Goal: Task Accomplishment & Management: Manage account settings

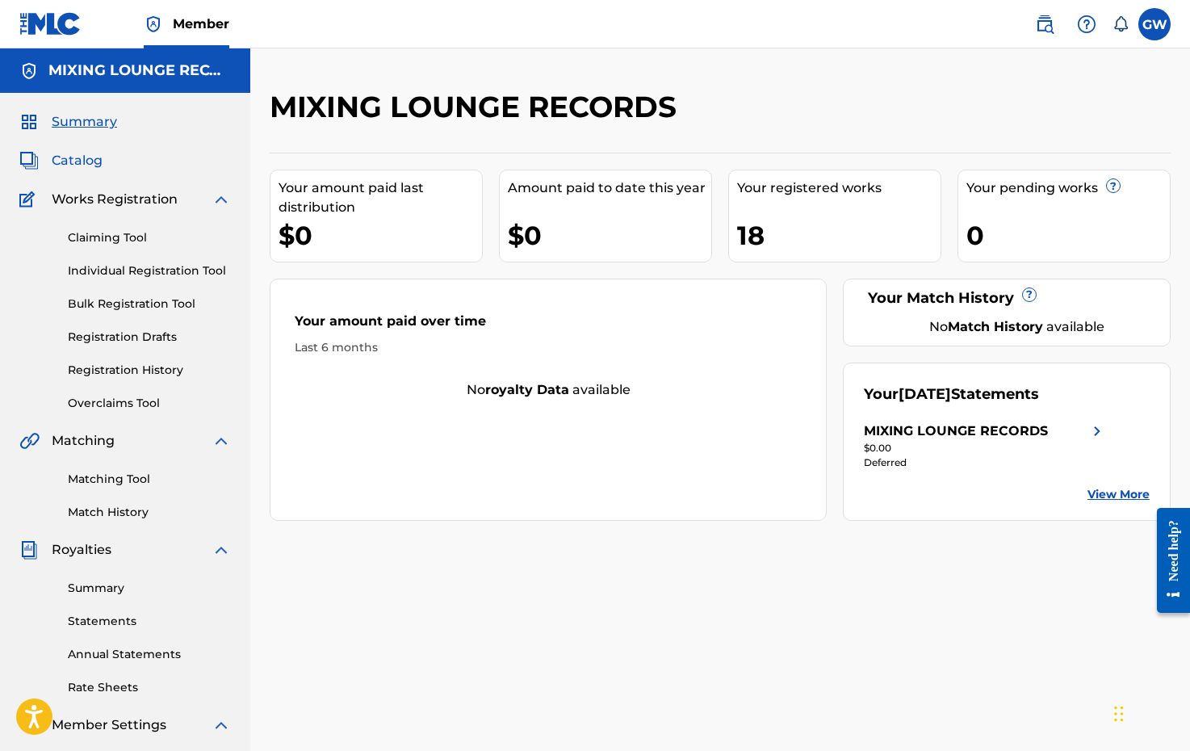
click at [86, 164] on span "Catalog" at bounding box center [77, 160] width 51 height 19
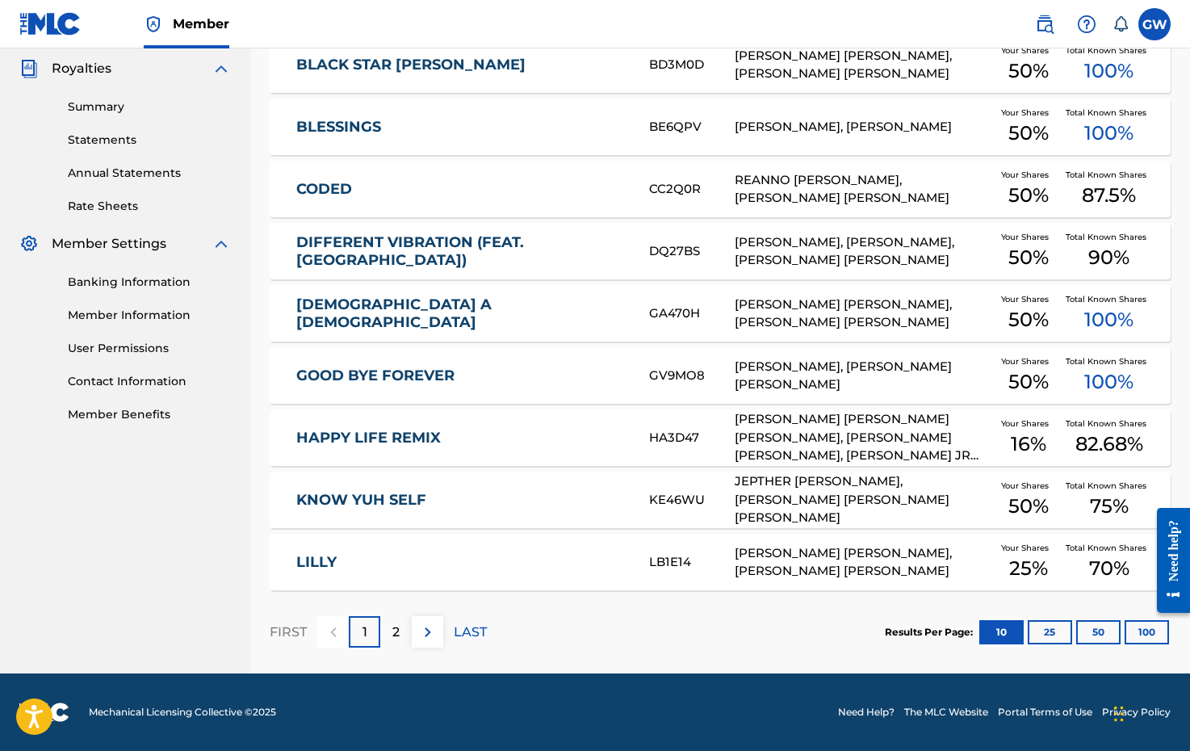
scroll to position [481, 0]
click at [1048, 630] on button "25" at bounding box center [1050, 632] width 44 height 24
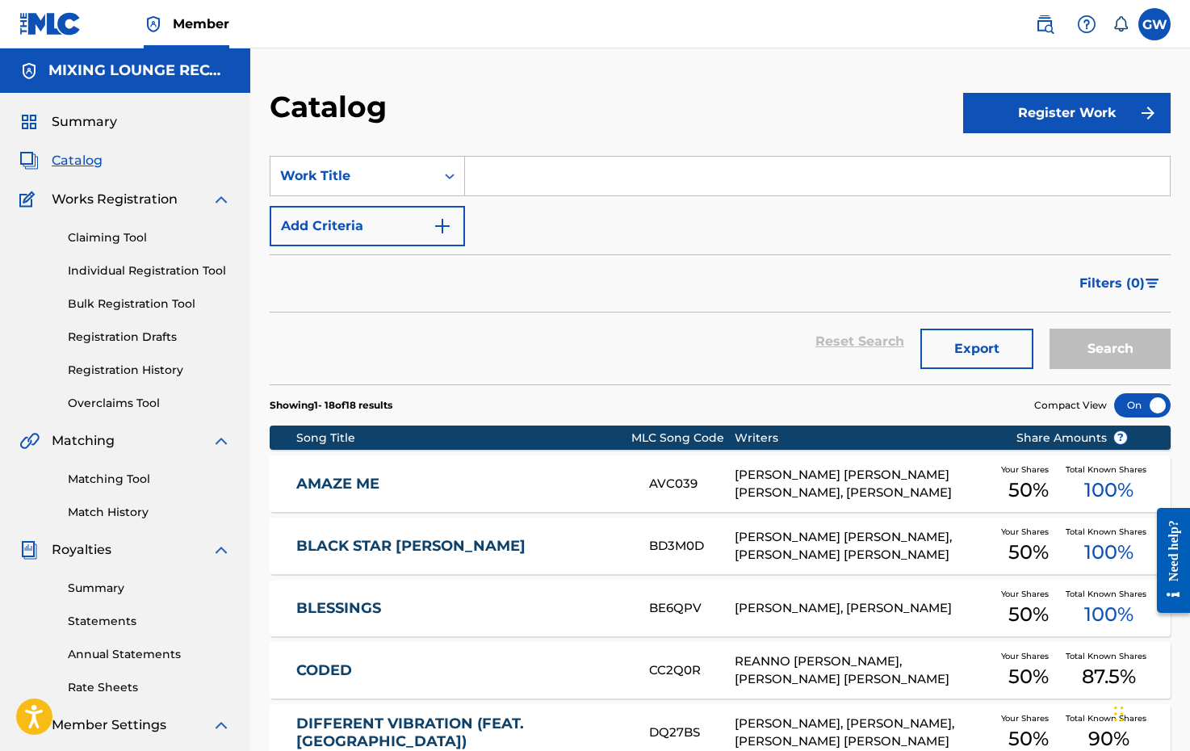
scroll to position [0, 0]
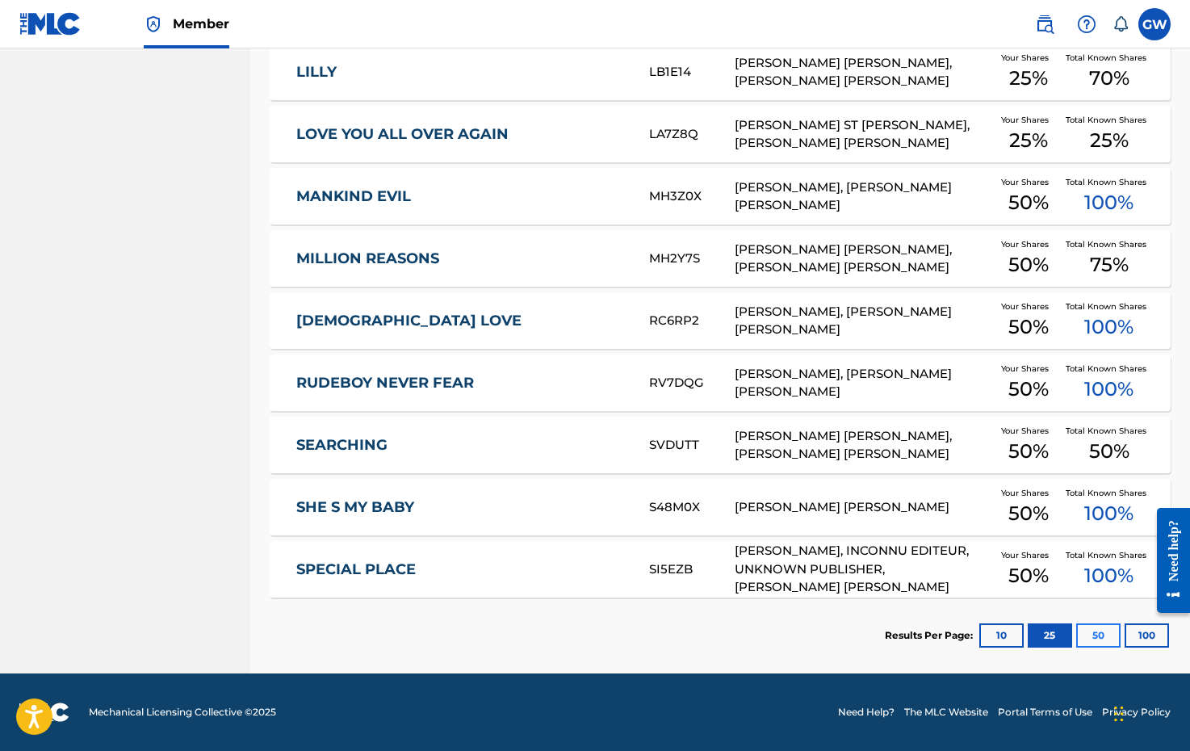
click at [1094, 634] on button "50" at bounding box center [1098, 635] width 44 height 24
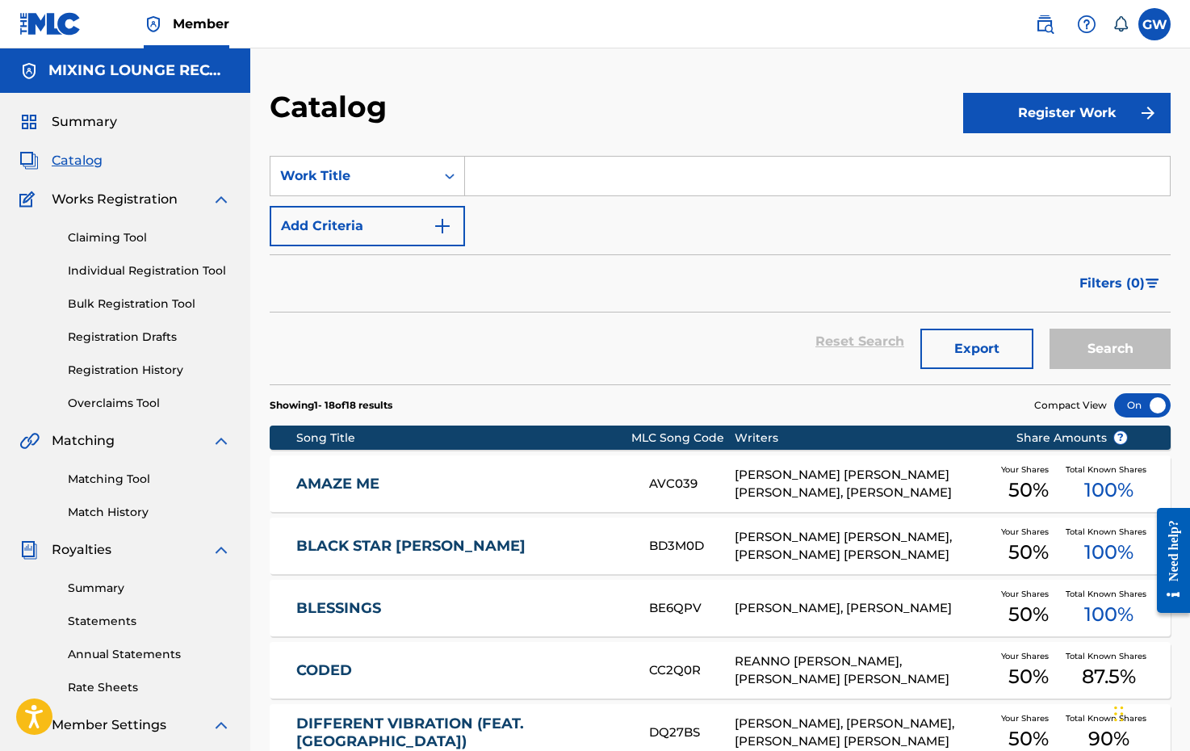
click at [1118, 20] on icon at bounding box center [1121, 24] width 16 height 16
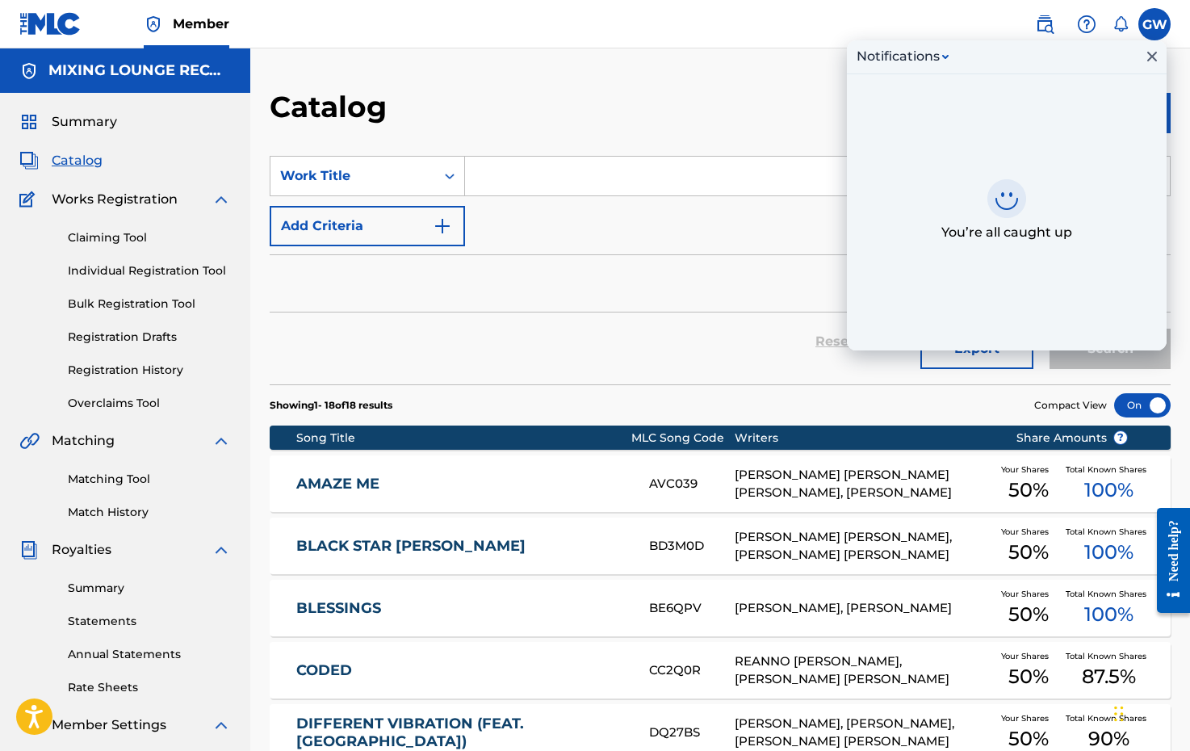
click at [1118, 20] on icon at bounding box center [1121, 24] width 16 height 16
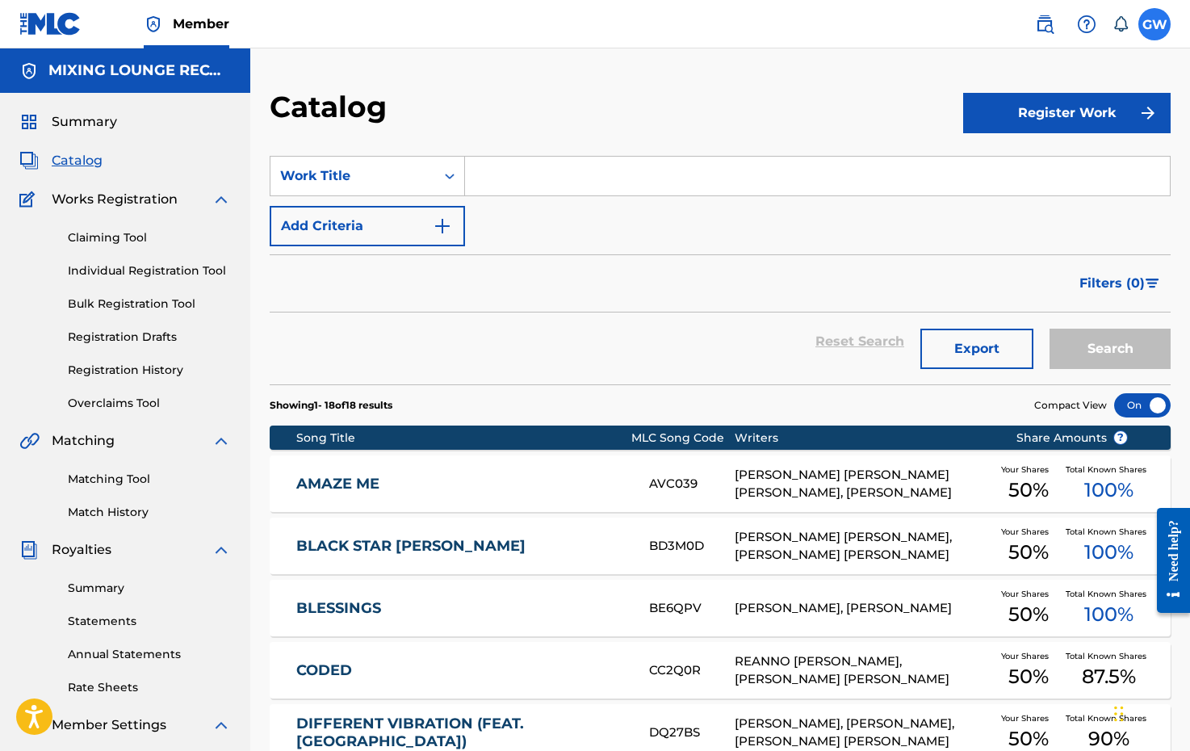
click at [1149, 20] on label at bounding box center [1155, 24] width 32 height 32
click at [1155, 24] on input "[PERSON_NAME] [EMAIL_ADDRESS][DOMAIN_NAME] Notification Preferences Profile Log…" at bounding box center [1155, 24] width 0 height 0
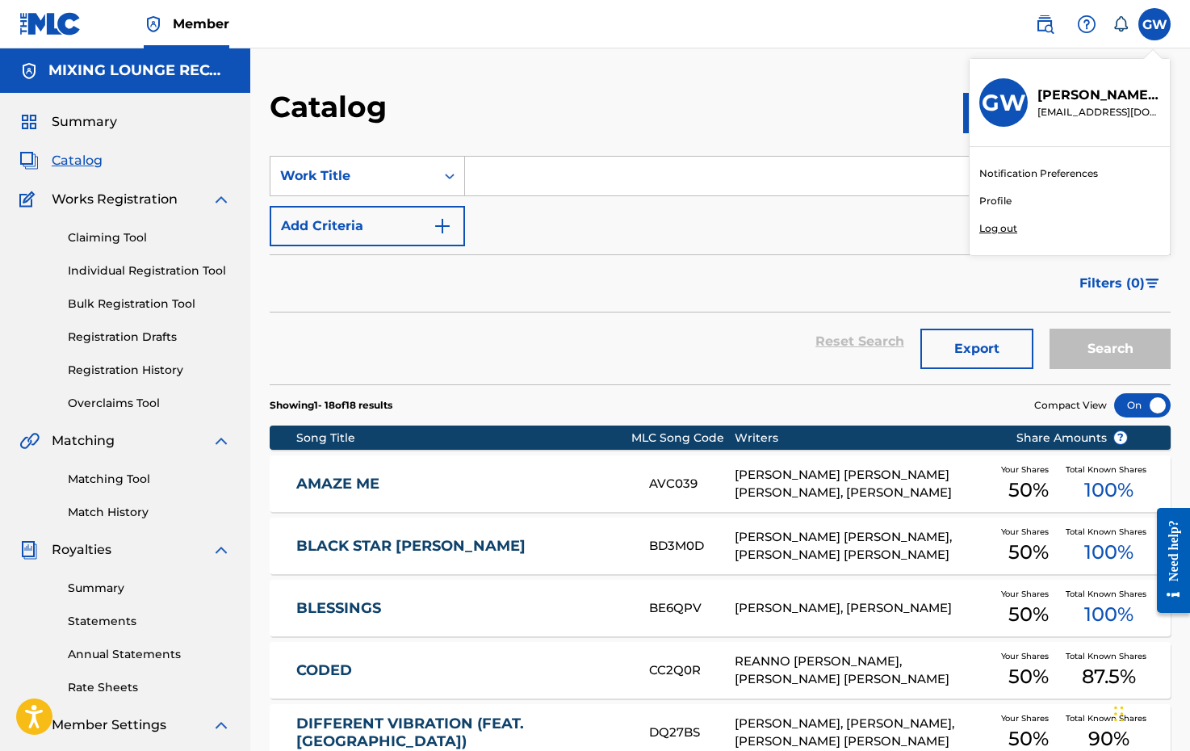
click at [1023, 97] on h3 "GW" at bounding box center [1004, 103] width 44 height 28
click at [1155, 24] on input "[PERSON_NAME] [EMAIL_ADDRESS][DOMAIN_NAME] Notification Preferences Profile Log…" at bounding box center [1155, 24] width 0 height 0
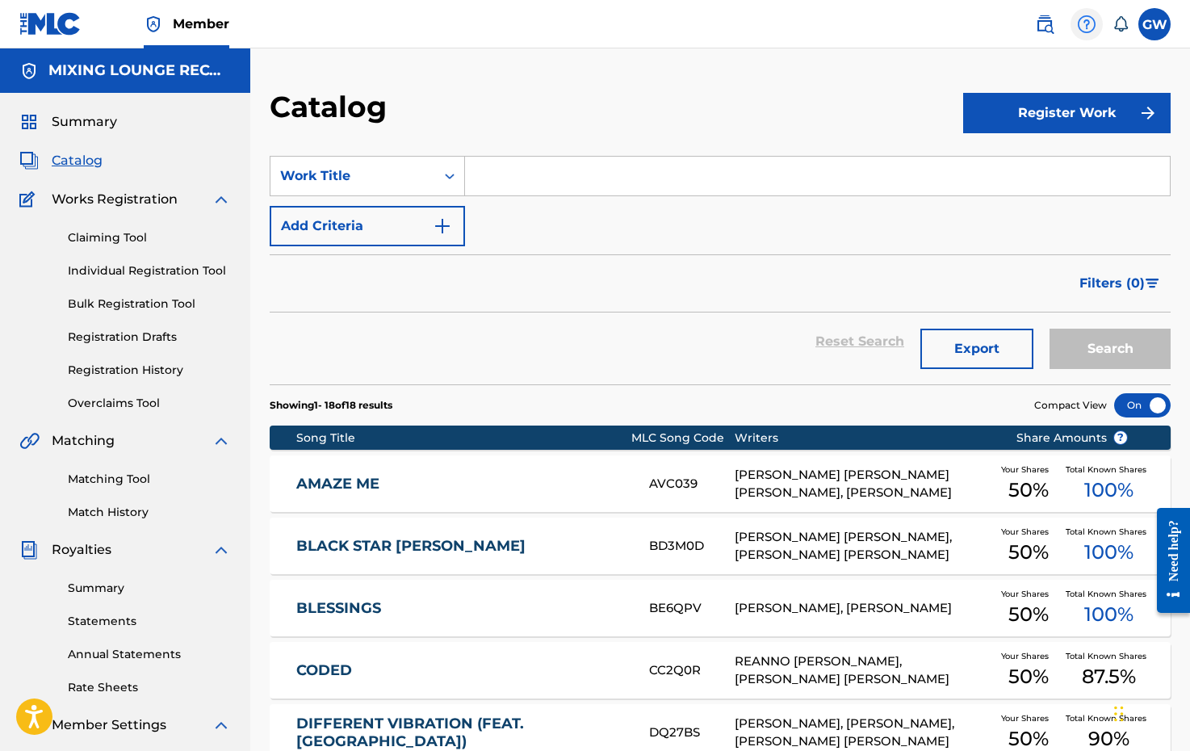
click at [1083, 23] on img at bounding box center [1086, 24] width 19 height 19
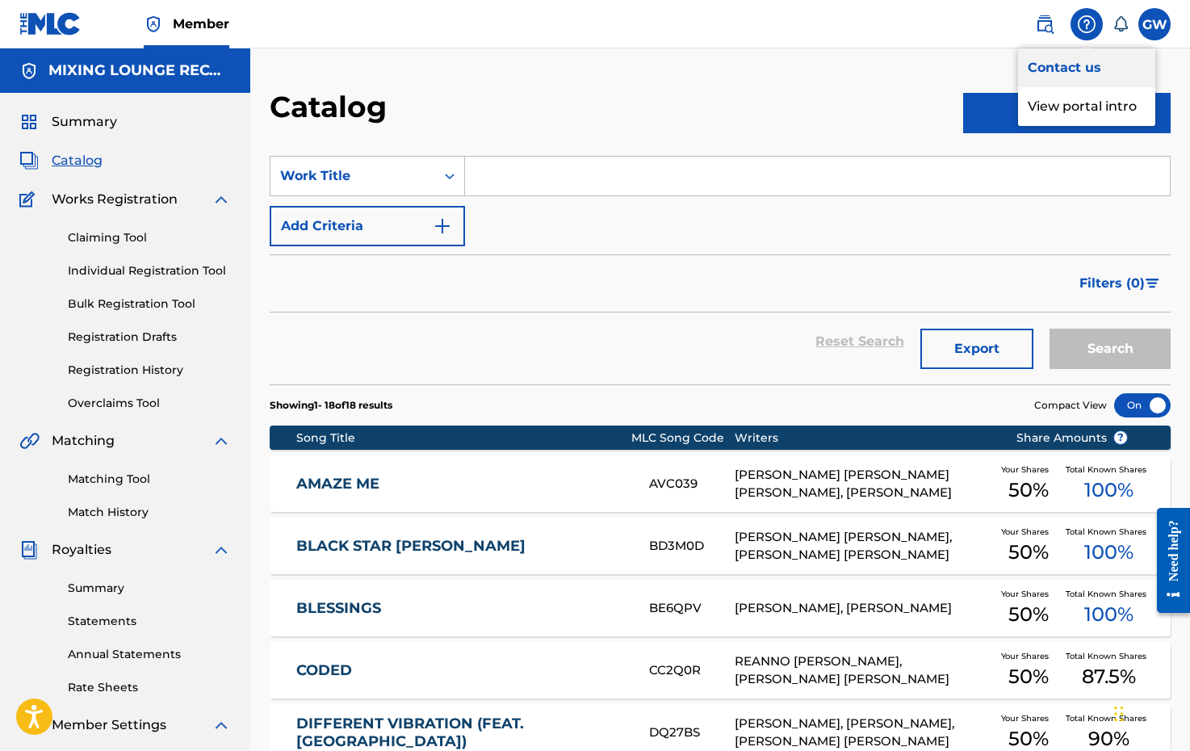
click at [1060, 61] on link "Contact us" at bounding box center [1086, 67] width 137 height 39
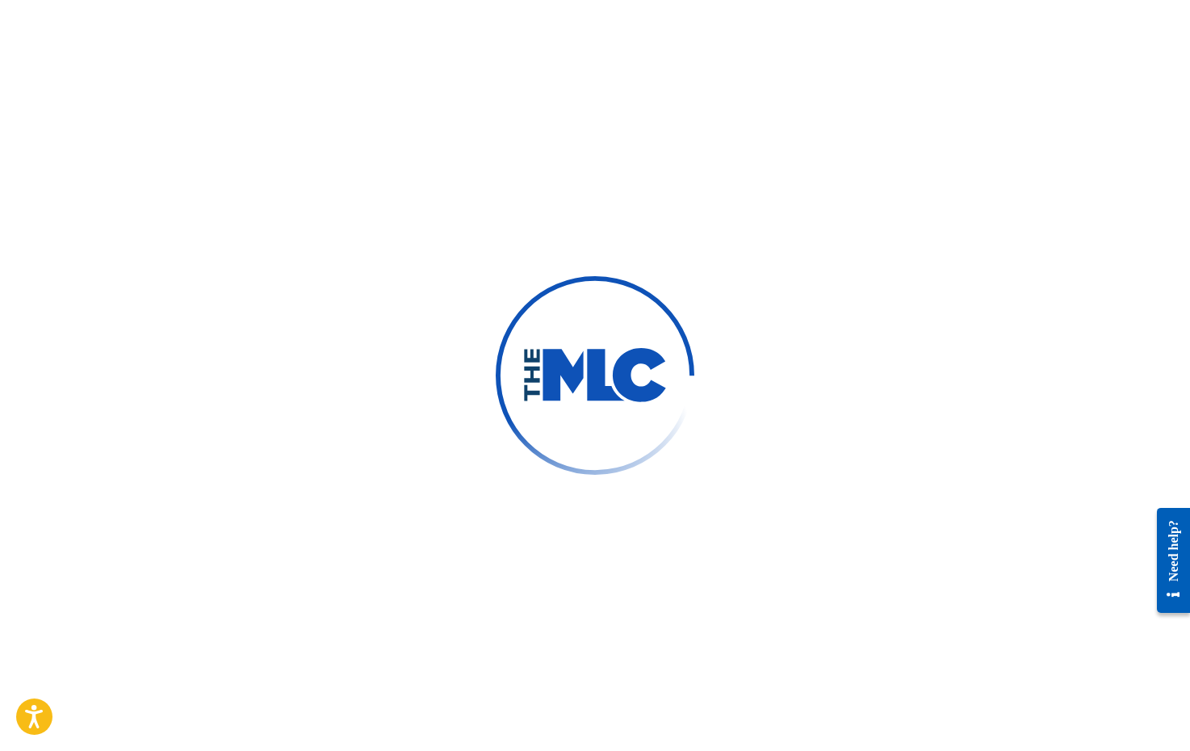
click at [1170, 546] on div "Need help?" at bounding box center [1174, 549] width 22 height 61
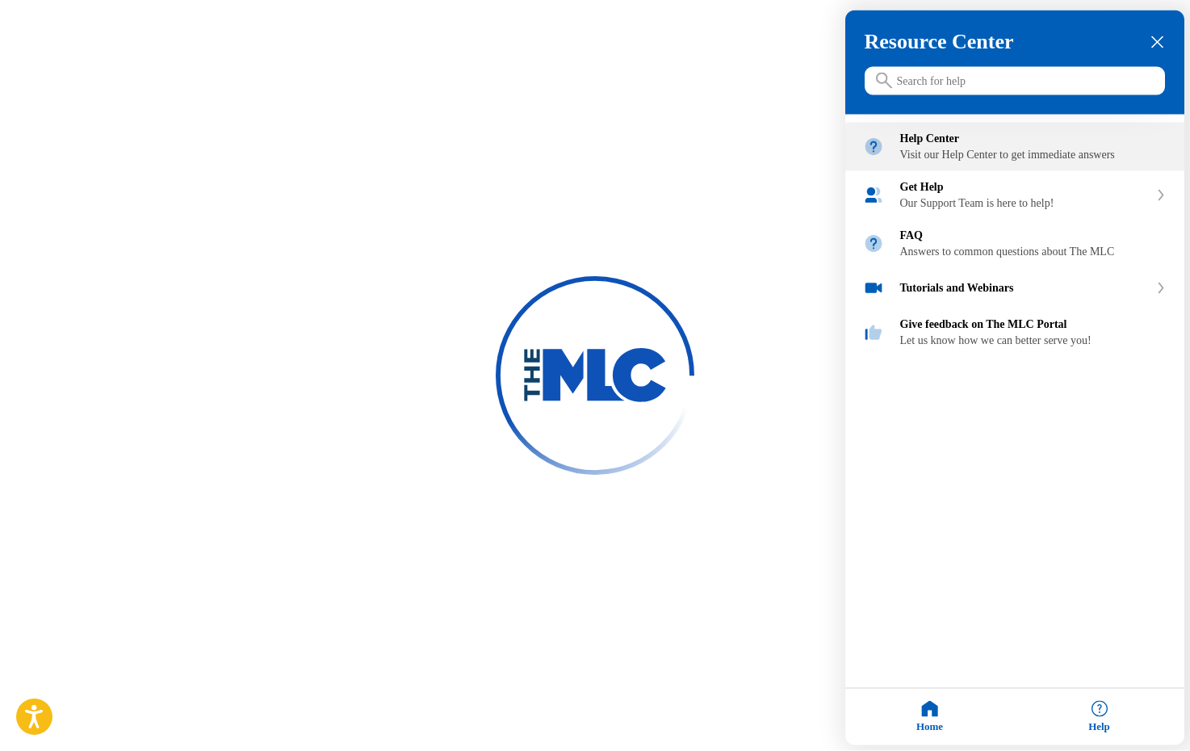
click at [1012, 162] on div "Visit our Help Center to get immediate answers" at bounding box center [1033, 155] width 266 height 13
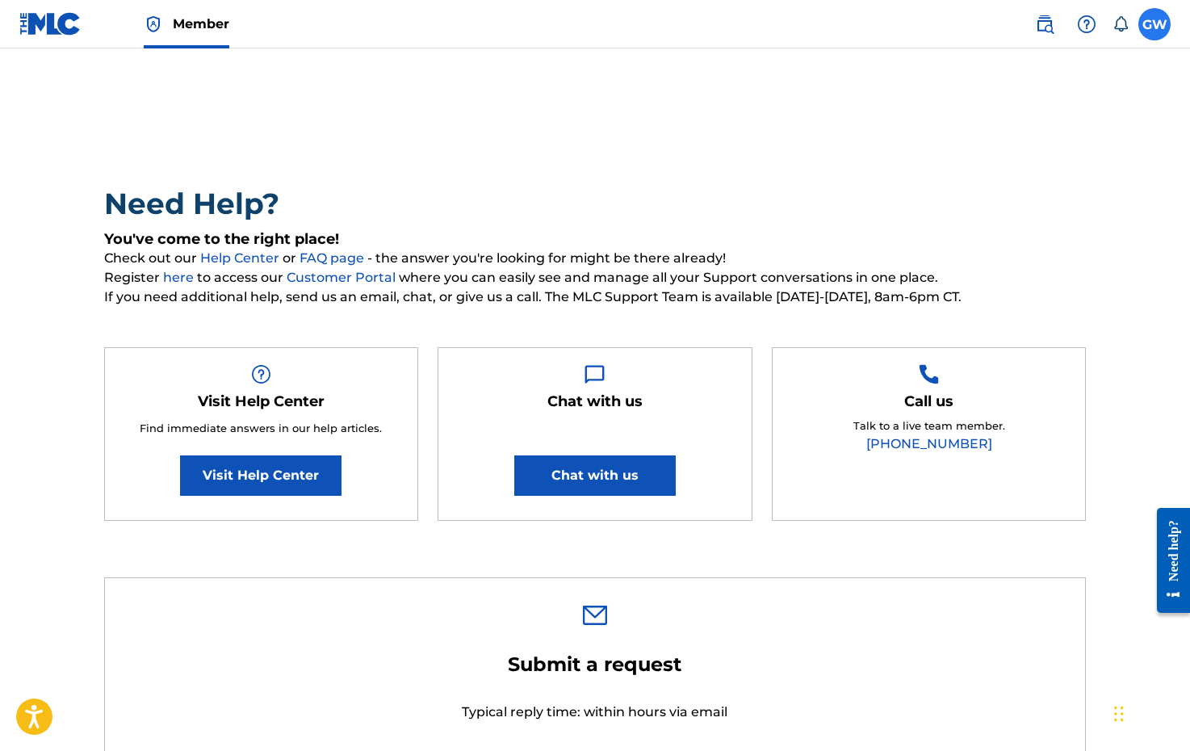
click at [1159, 19] on label at bounding box center [1155, 24] width 32 height 32
click at [1155, 24] on input "[PERSON_NAME] [EMAIL_ADDRESS][DOMAIN_NAME] Notification Preferences Profile Log…" at bounding box center [1155, 24] width 0 height 0
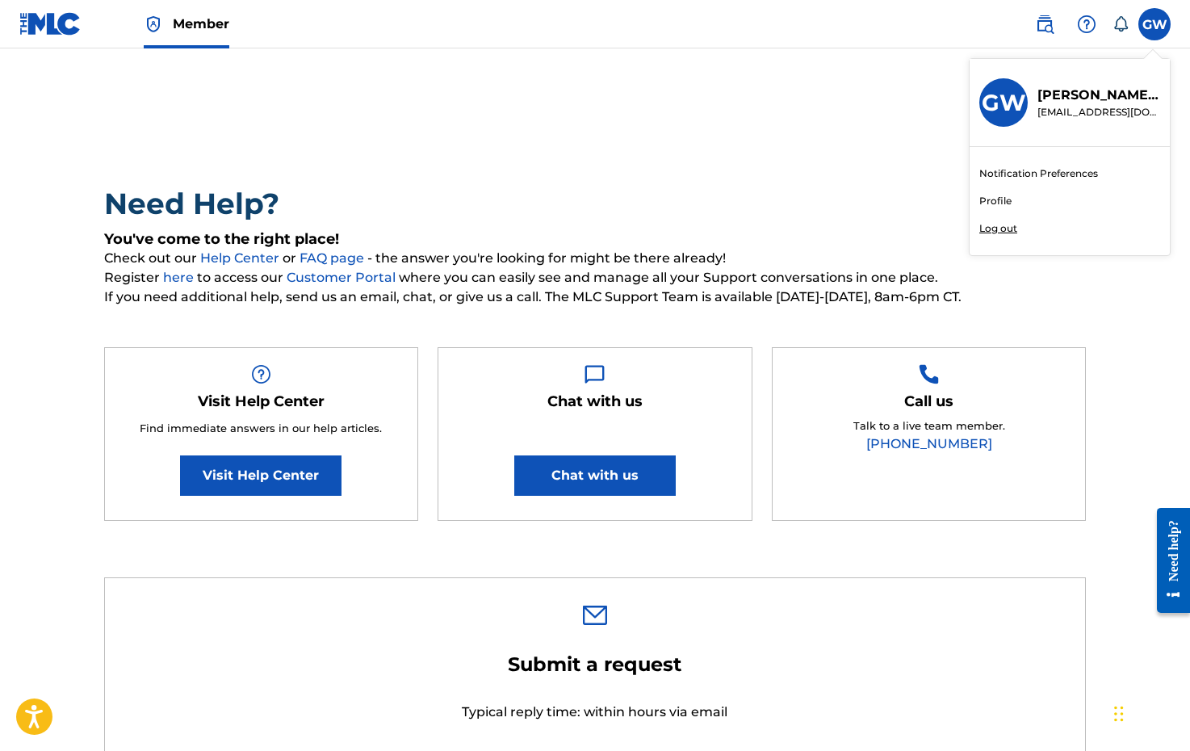
click at [1012, 195] on div "Notification Preferences Profile Log out" at bounding box center [1070, 201] width 200 height 108
click at [1155, 24] on input "[PERSON_NAME] [EMAIL_ADDRESS][DOMAIN_NAME] Notification Preferences Profile Log…" at bounding box center [1155, 24] width 0 height 0
click at [1000, 199] on link "Profile" at bounding box center [996, 201] width 32 height 15
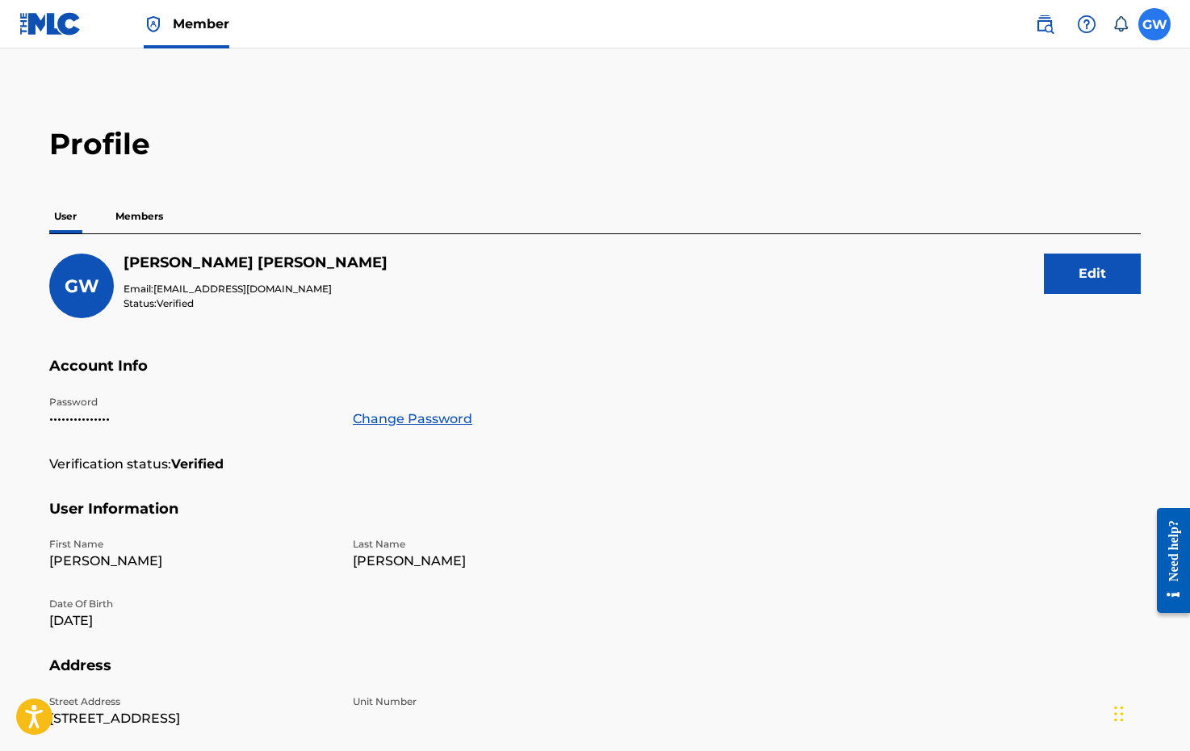
click at [1161, 26] on label at bounding box center [1155, 24] width 32 height 32
click at [1155, 24] on input "[PERSON_NAME] [EMAIL_ADDRESS][DOMAIN_NAME] Notification Preferences Profile Log…" at bounding box center [1155, 24] width 0 height 0
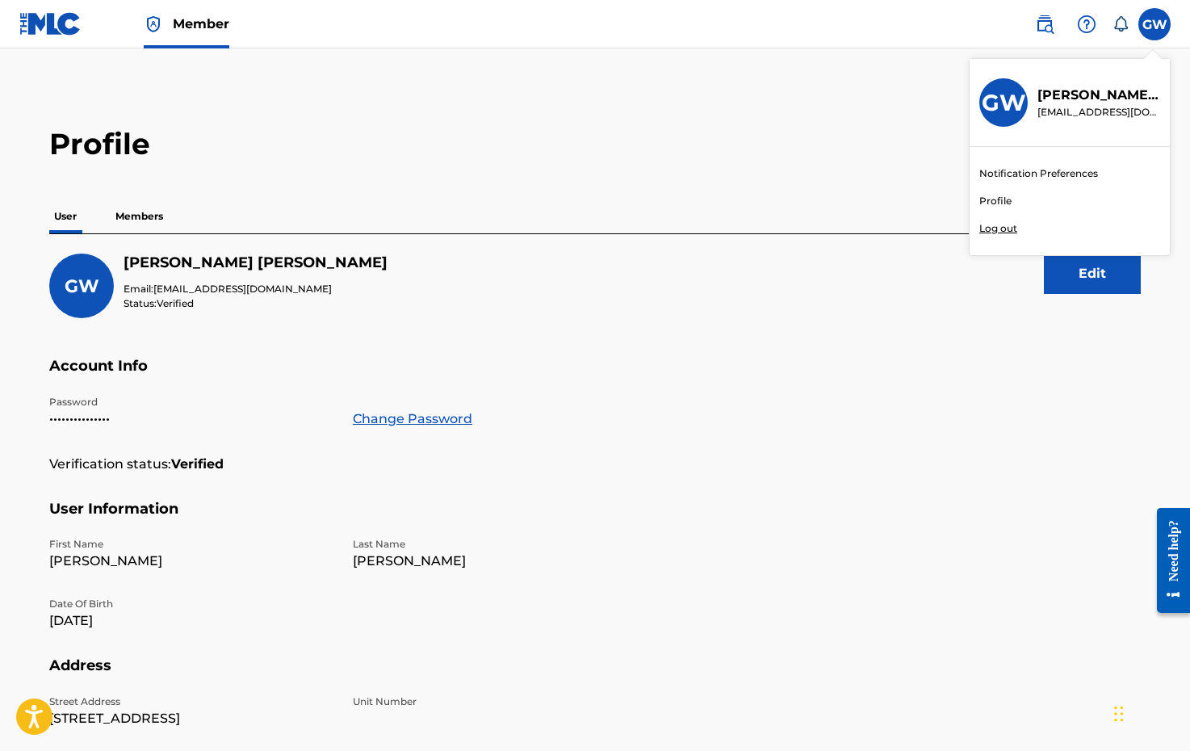
click at [995, 203] on link "Profile" at bounding box center [996, 201] width 32 height 15
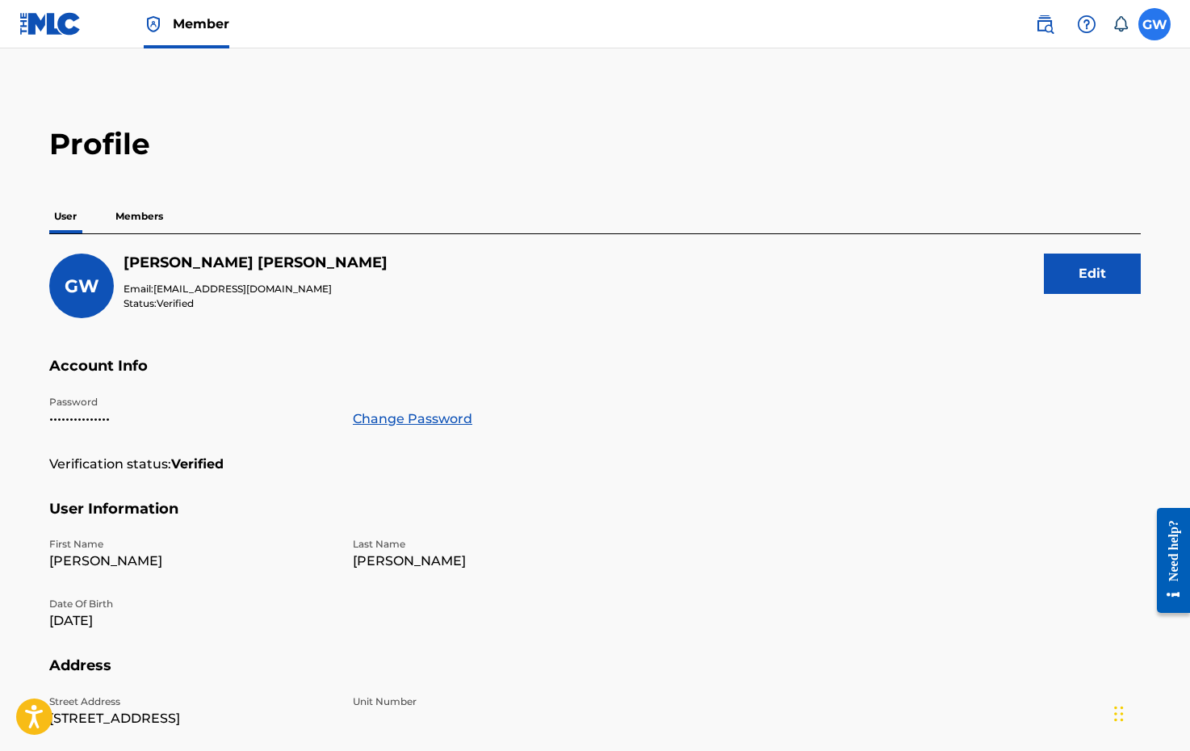
click at [1152, 27] on label at bounding box center [1155, 24] width 32 height 32
click at [1155, 24] on input "[PERSON_NAME] [EMAIL_ADDRESS][DOMAIN_NAME] Notification Preferences Profile Log…" at bounding box center [1155, 24] width 0 height 0
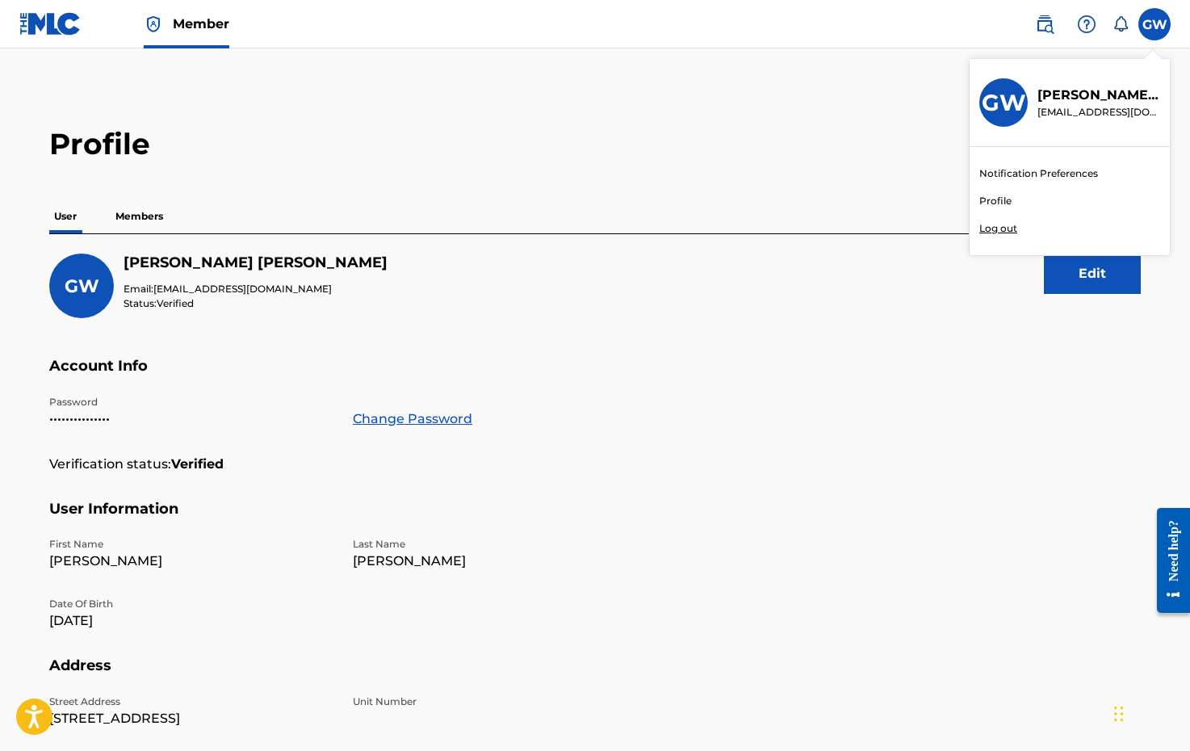
click at [1087, 102] on p "[PERSON_NAME] [PERSON_NAME]" at bounding box center [1099, 95] width 123 height 19
click at [1155, 24] on input "[PERSON_NAME] [EMAIL_ADDRESS][DOMAIN_NAME] Notification Preferences Profile Log…" at bounding box center [1155, 24] width 0 height 0
click at [979, 100] on div "[PERSON_NAME] [EMAIL_ADDRESS][DOMAIN_NAME]" at bounding box center [1070, 103] width 200 height 88
click at [1155, 24] on input "[PERSON_NAME] [EMAIL_ADDRESS][DOMAIN_NAME] Notification Preferences Profile Log…" at bounding box center [1155, 24] width 0 height 0
click at [1006, 107] on h3 "GW" at bounding box center [1004, 103] width 44 height 28
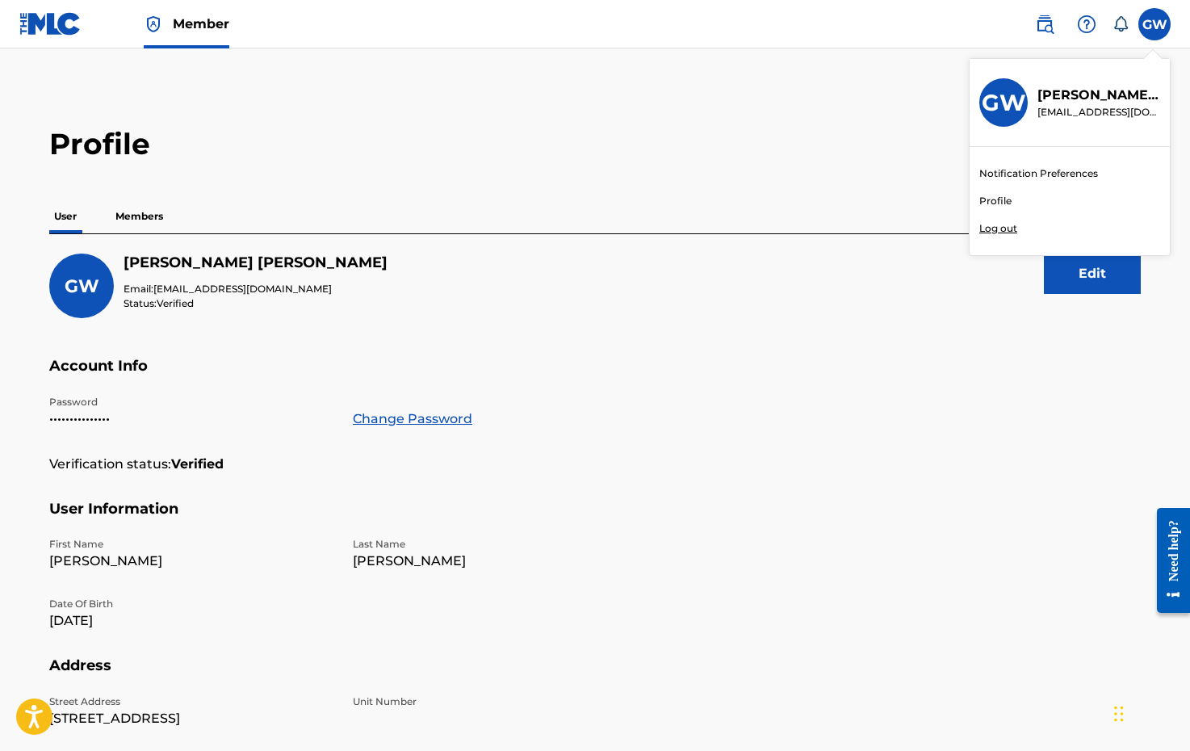
click at [1155, 24] on input "[PERSON_NAME] [EMAIL_ADDRESS][DOMAIN_NAME] Notification Preferences Profile Log…" at bounding box center [1155, 24] width 0 height 0
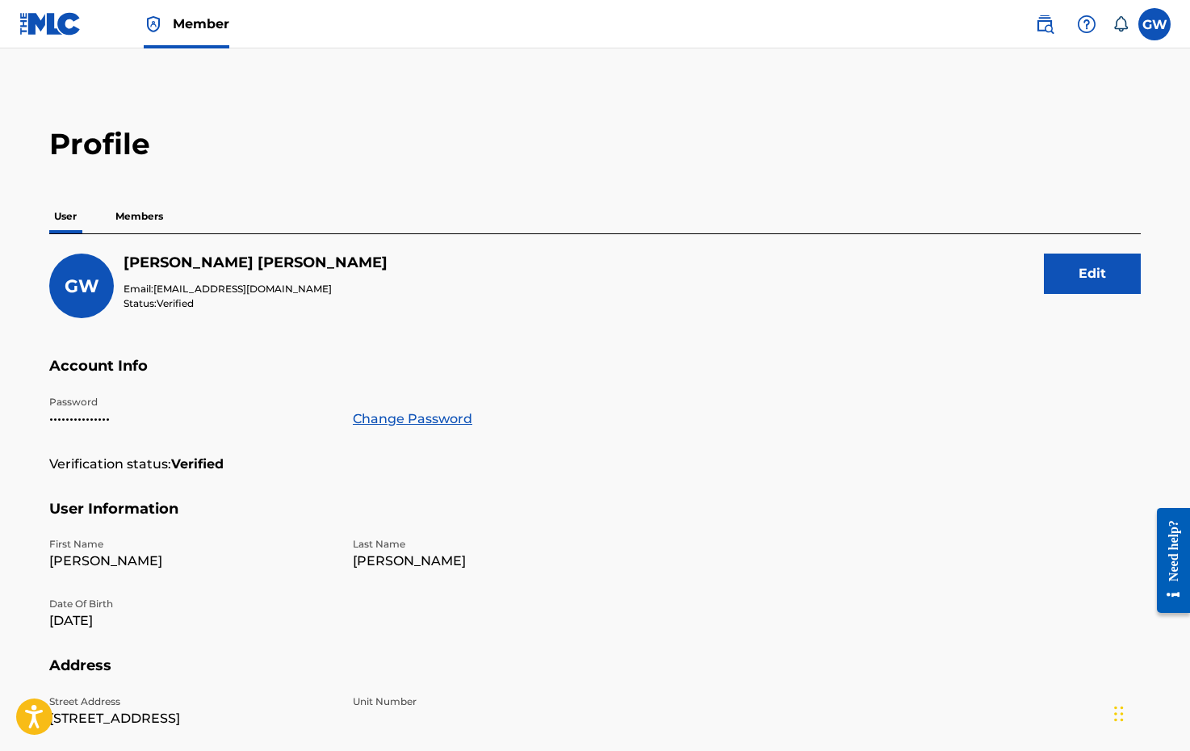
click at [526, 117] on main "Profile User Members [PERSON_NAME] Email: [EMAIL_ADDRESS][DOMAIN_NAME] Status: …" at bounding box center [595, 528] width 1190 height 961
click at [55, 23] on img at bounding box center [50, 23] width 62 height 23
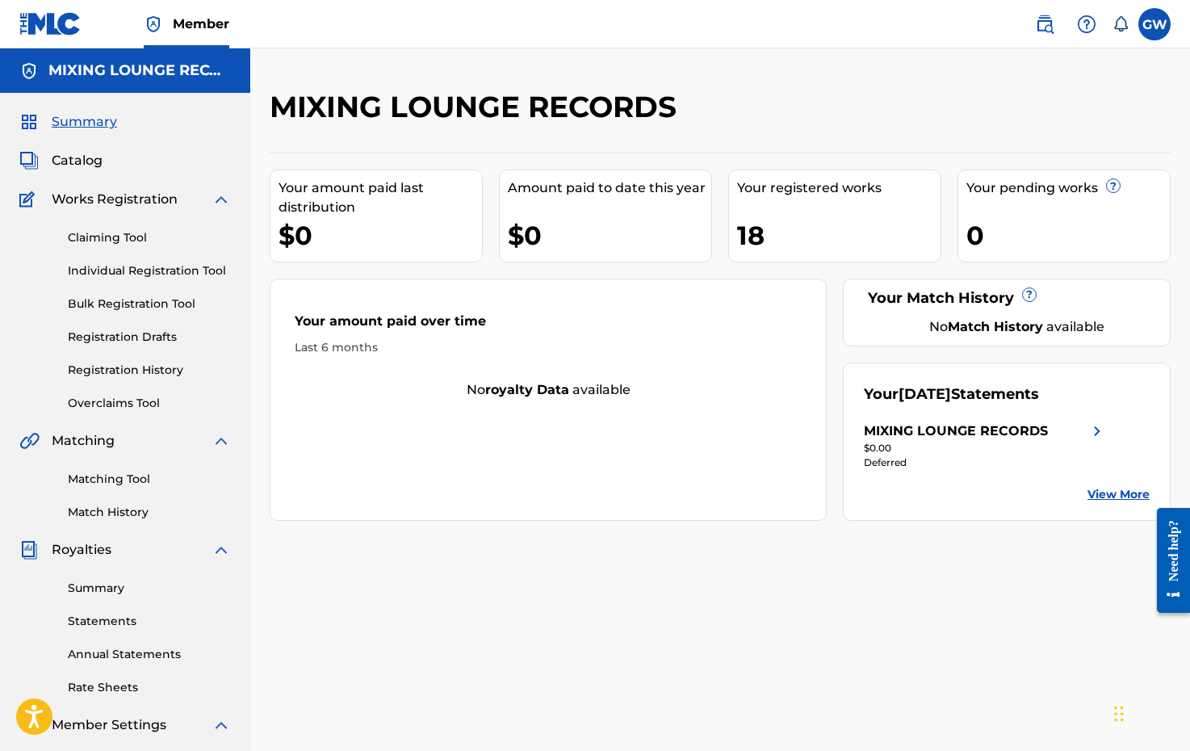
click at [1120, 493] on link "View More" at bounding box center [1119, 494] width 62 height 17
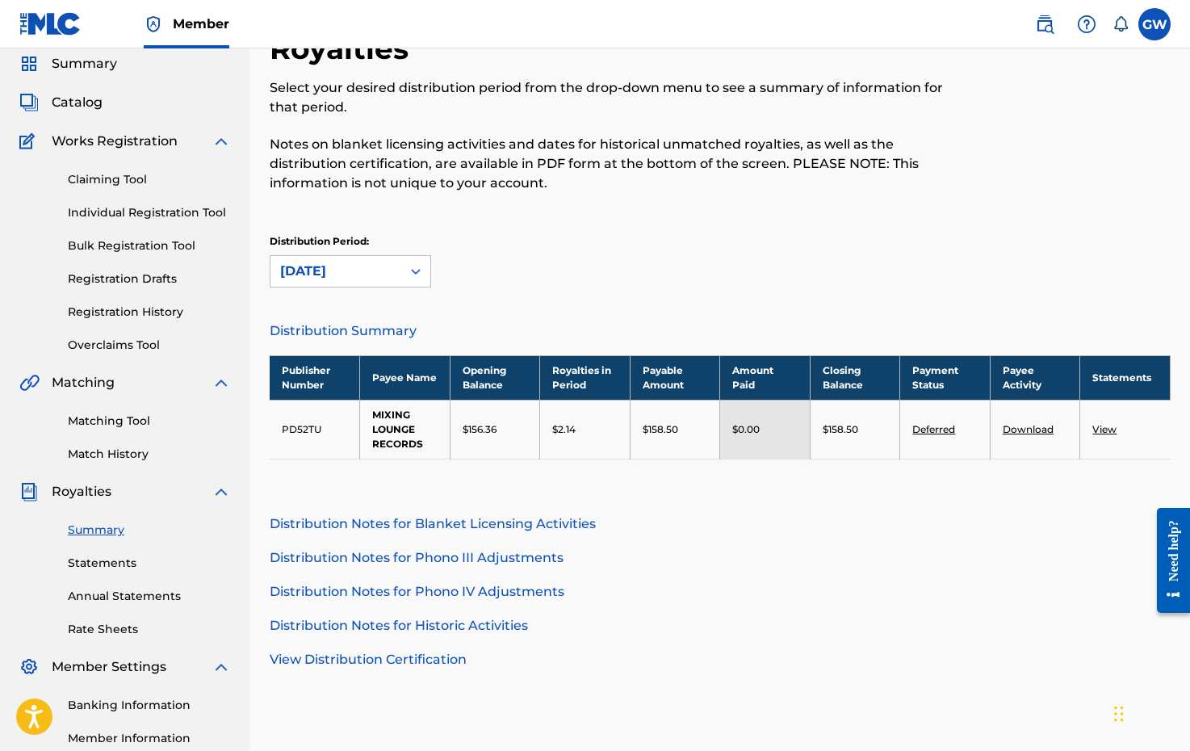
scroll to position [57, 0]
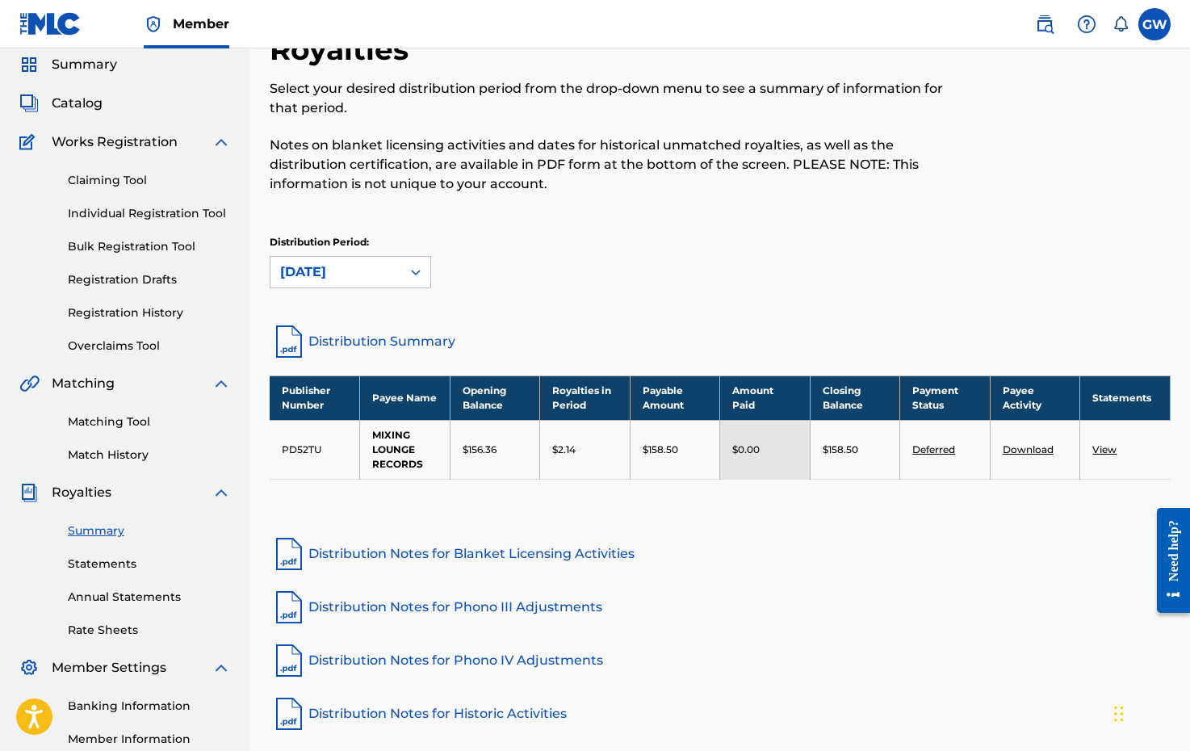
click at [666, 374] on div "Royalties Select your desired distribution period from the drop-down menu to se…" at bounding box center [720, 408] width 901 height 755
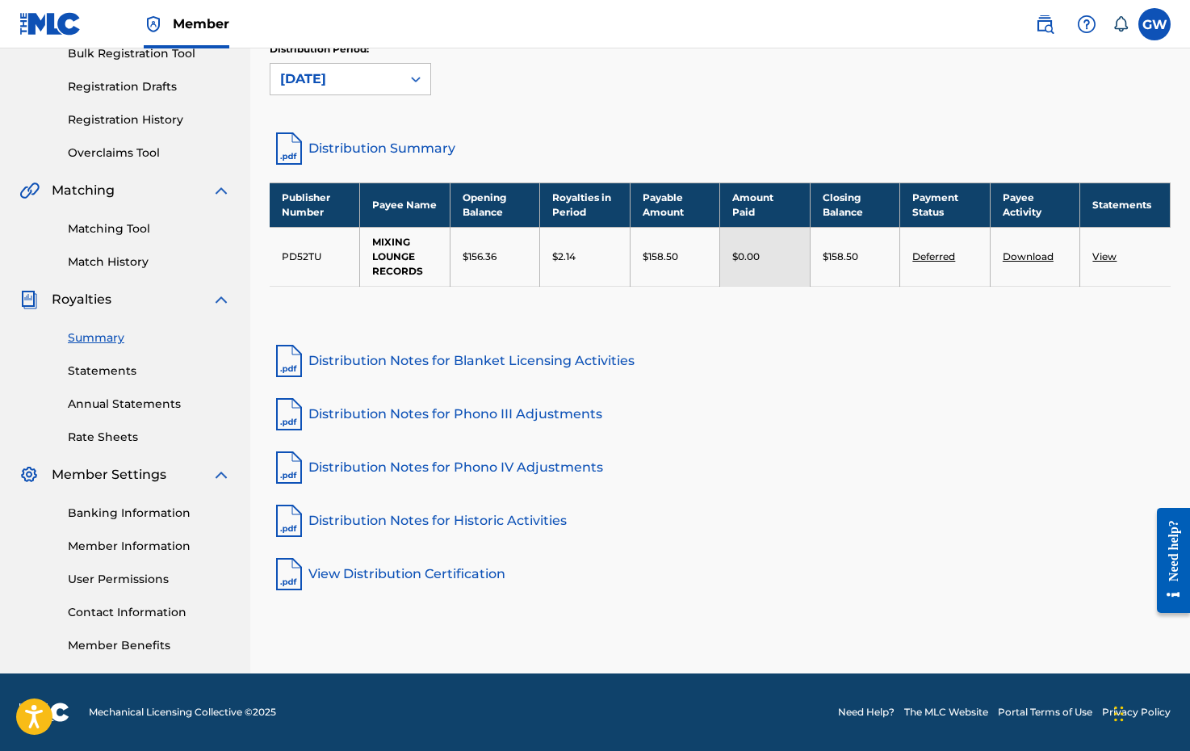
scroll to position [250, 0]
click at [141, 548] on link "Member Information" at bounding box center [149, 546] width 163 height 17
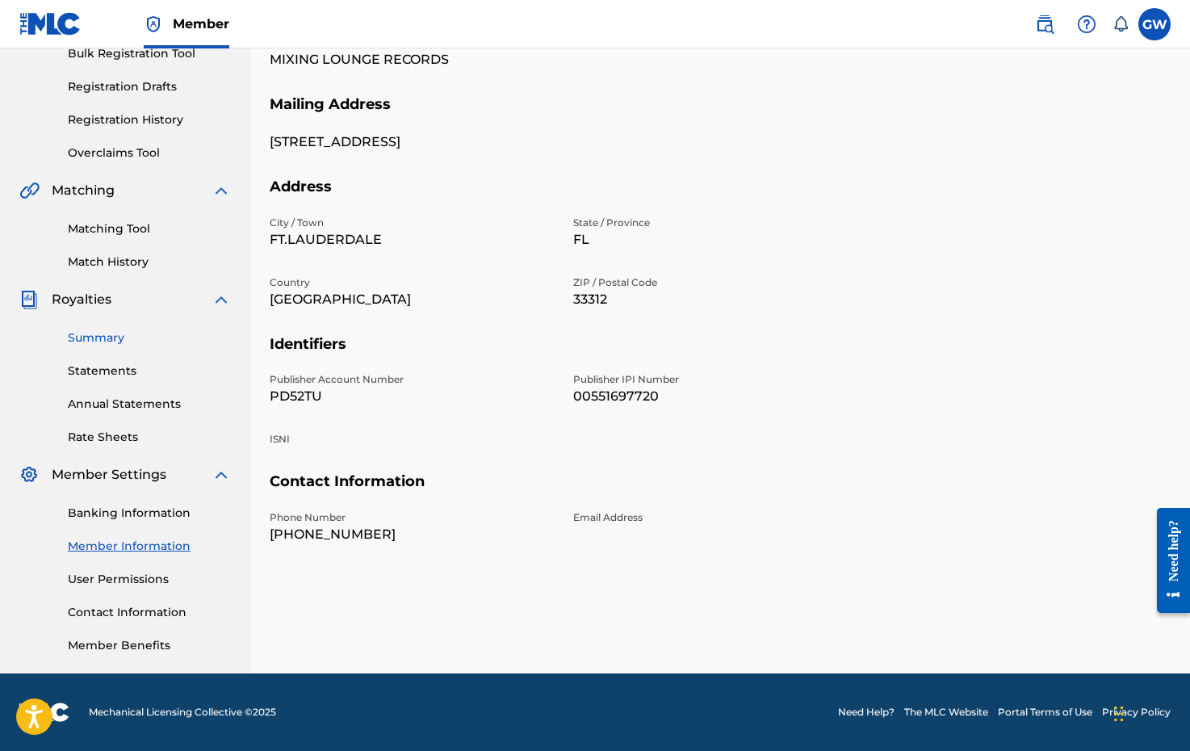
scroll to position [250, 0]
click at [140, 510] on link "Banking Information" at bounding box center [149, 513] width 163 height 17
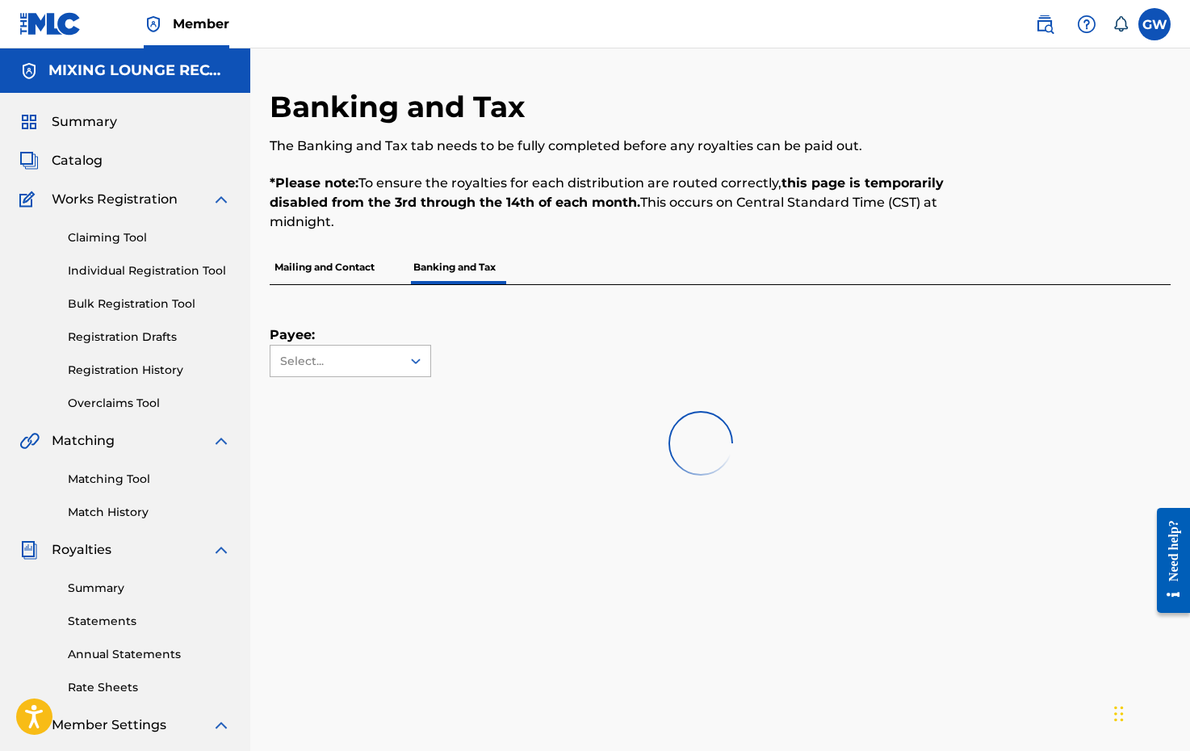
click at [401, 354] on div "Select..." at bounding box center [336, 361] width 131 height 31
click at [557, 366] on div "Payee: Select..." at bounding box center [701, 331] width 862 height 92
click at [328, 273] on p "Mailing and Contact" at bounding box center [325, 267] width 110 height 34
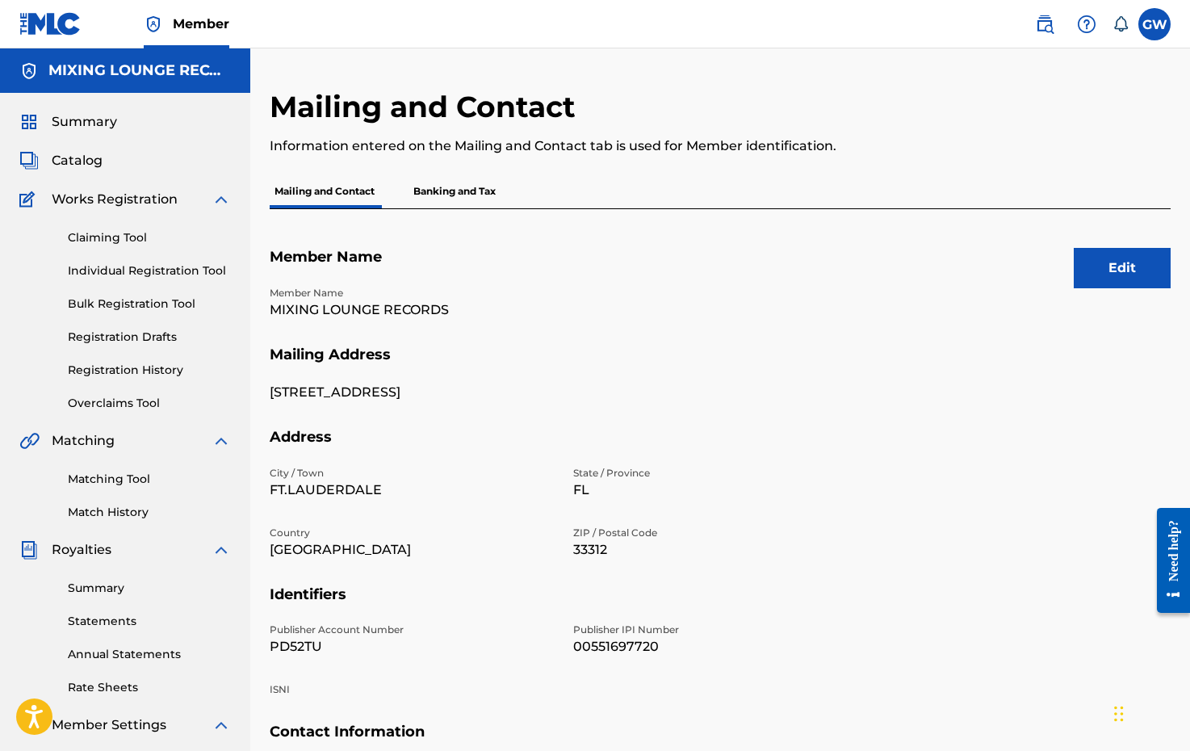
click at [460, 195] on p "Banking and Tax" at bounding box center [455, 191] width 92 height 34
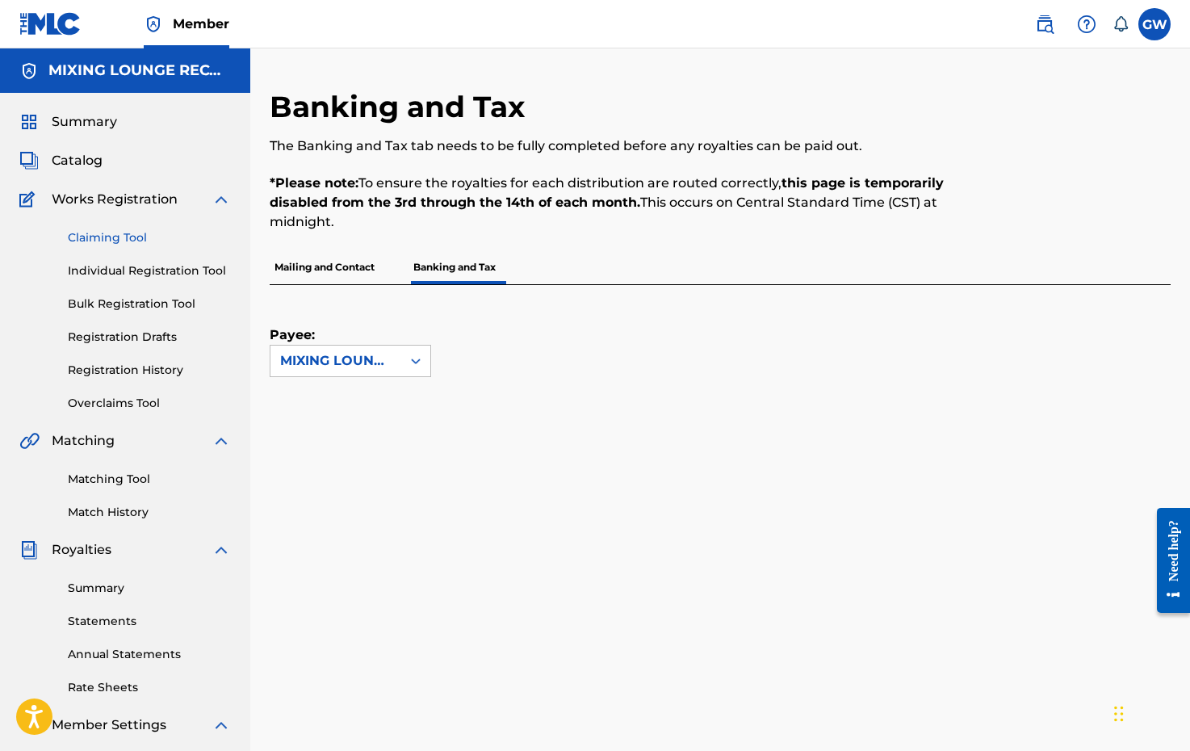
click at [107, 234] on link "Claiming Tool" at bounding box center [149, 237] width 163 height 17
